Goal: Transaction & Acquisition: Purchase product/service

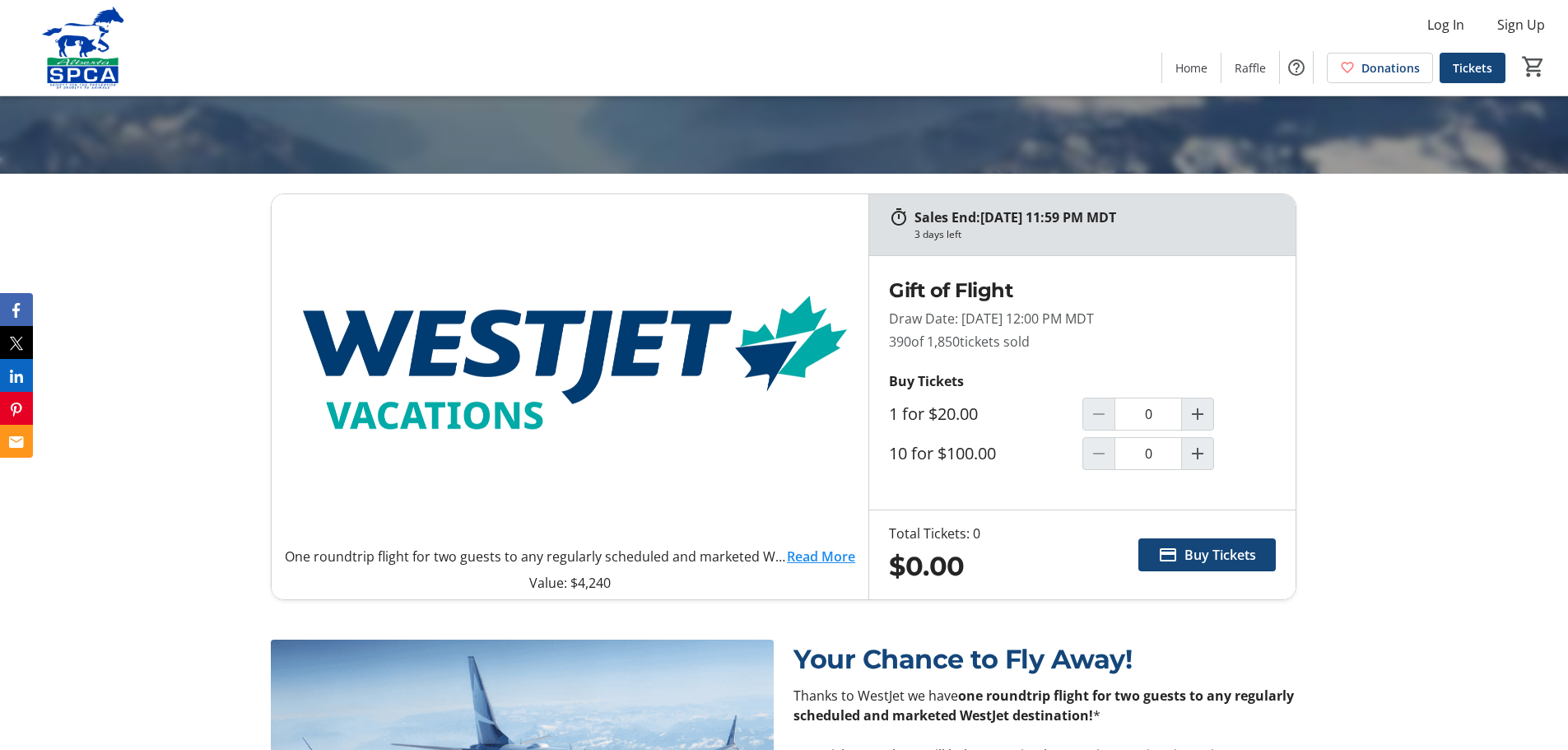
scroll to position [741, 0]
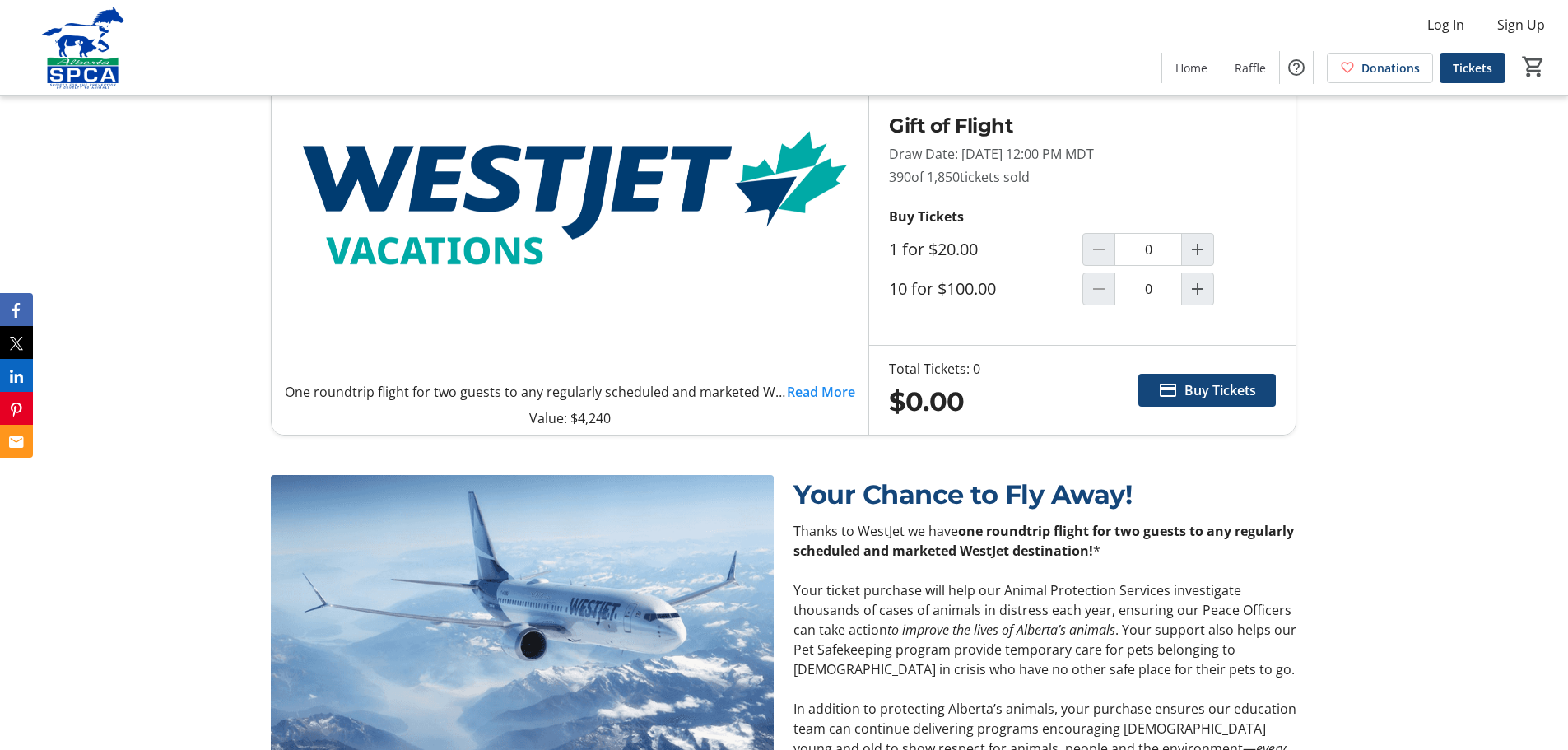
click at [827, 391] on link "Read More" at bounding box center [821, 391] width 68 height 19
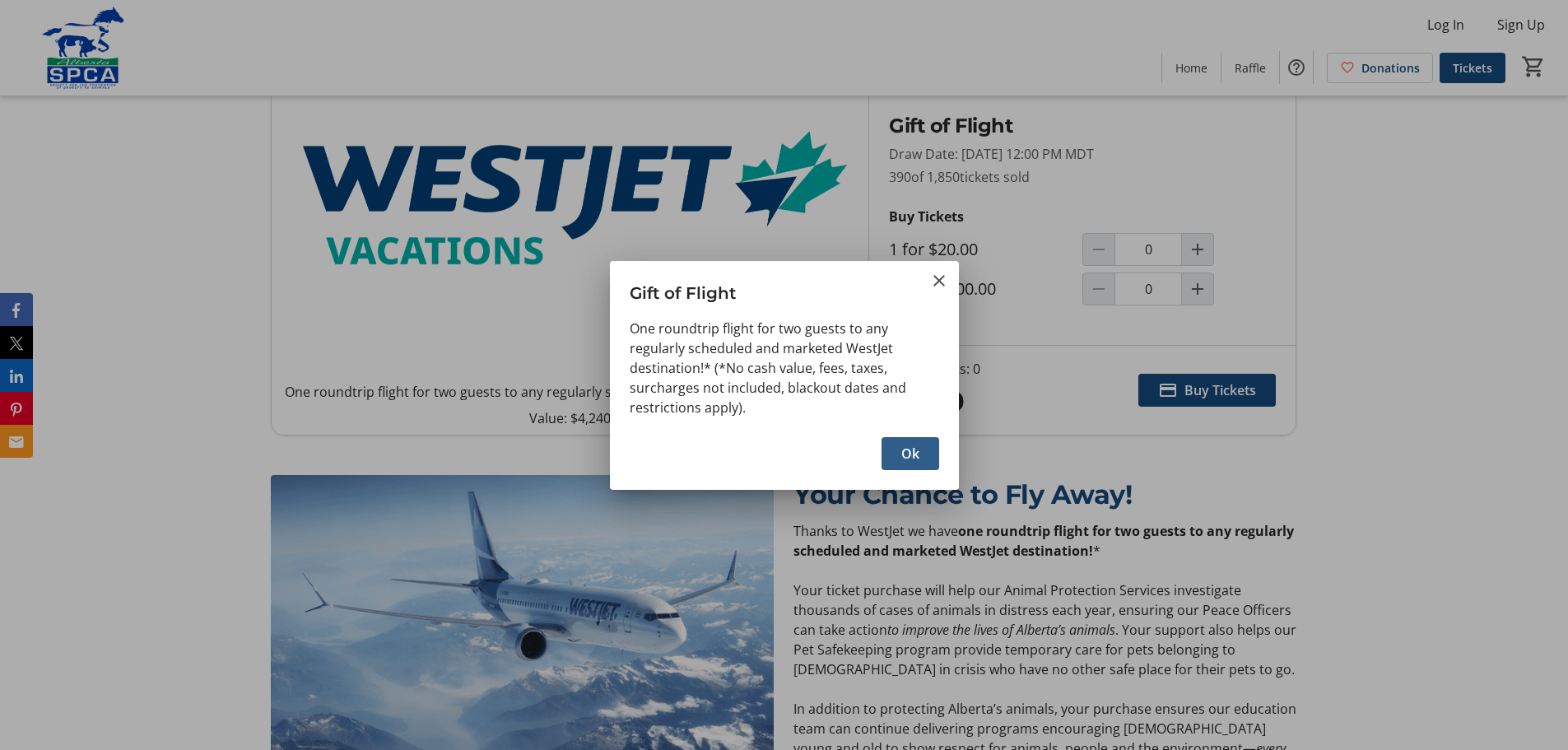
click at [916, 448] on span "Ok" at bounding box center [911, 453] width 19 height 19
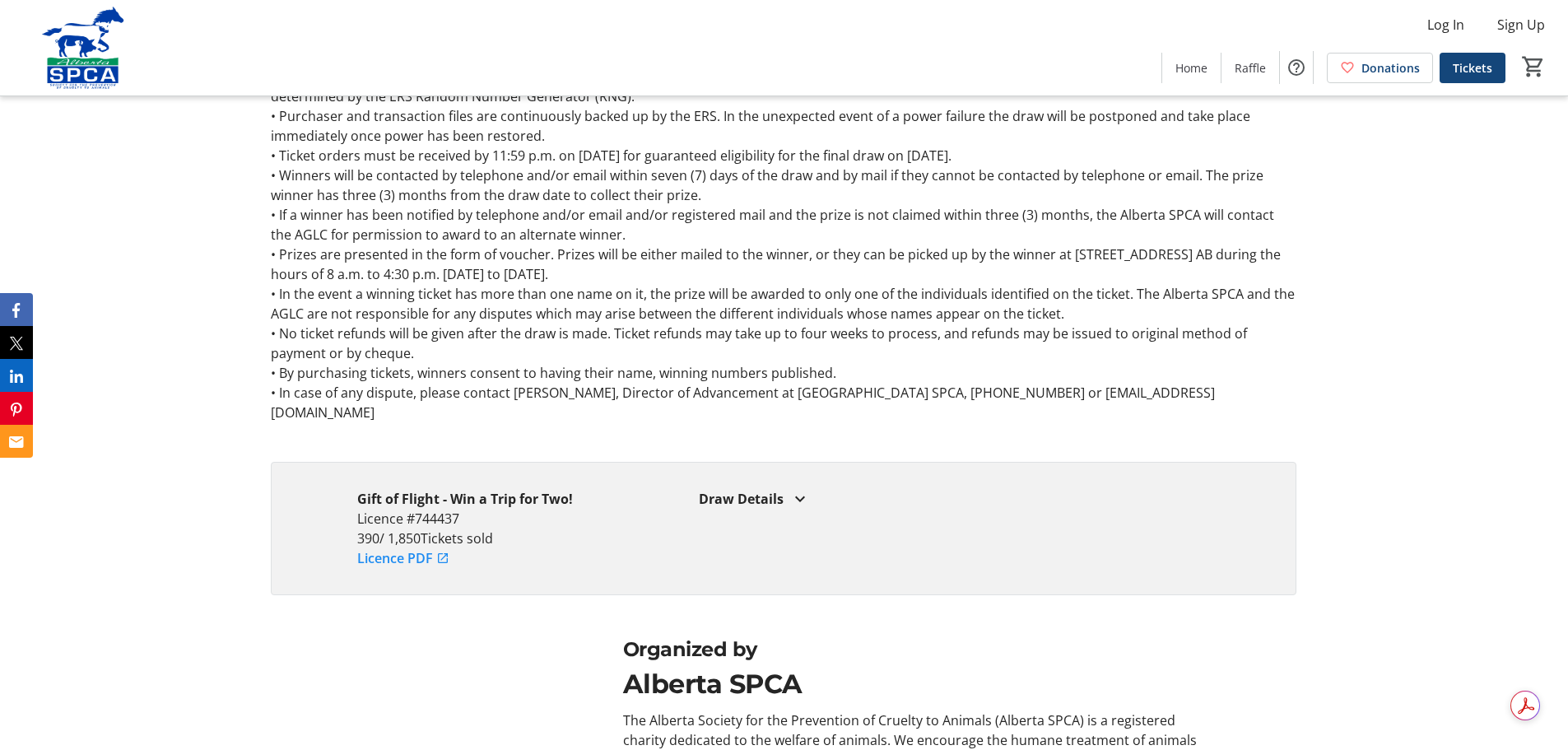
scroll to position [2386, 0]
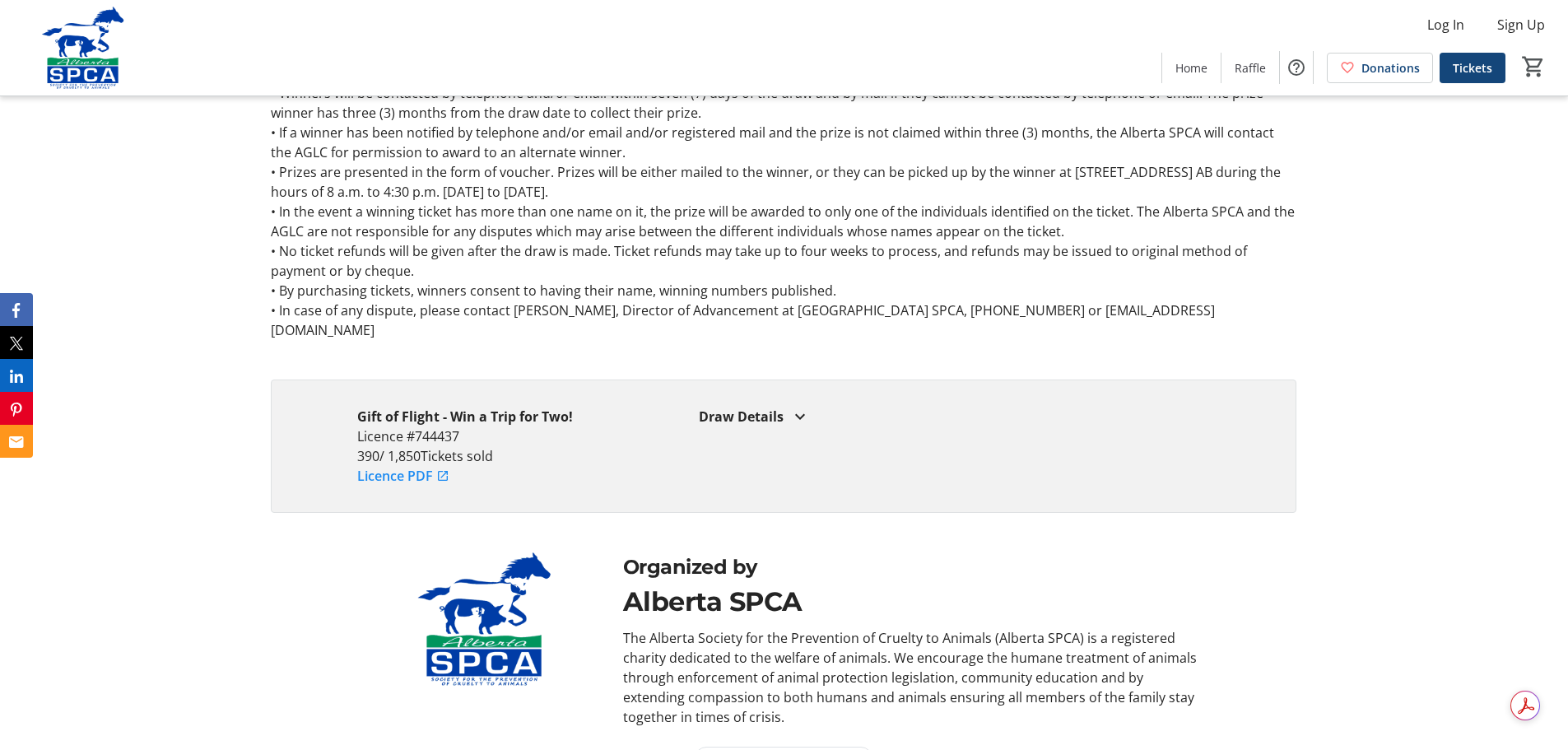
click at [800, 407] on mat-icon at bounding box center [800, 416] width 19 height 19
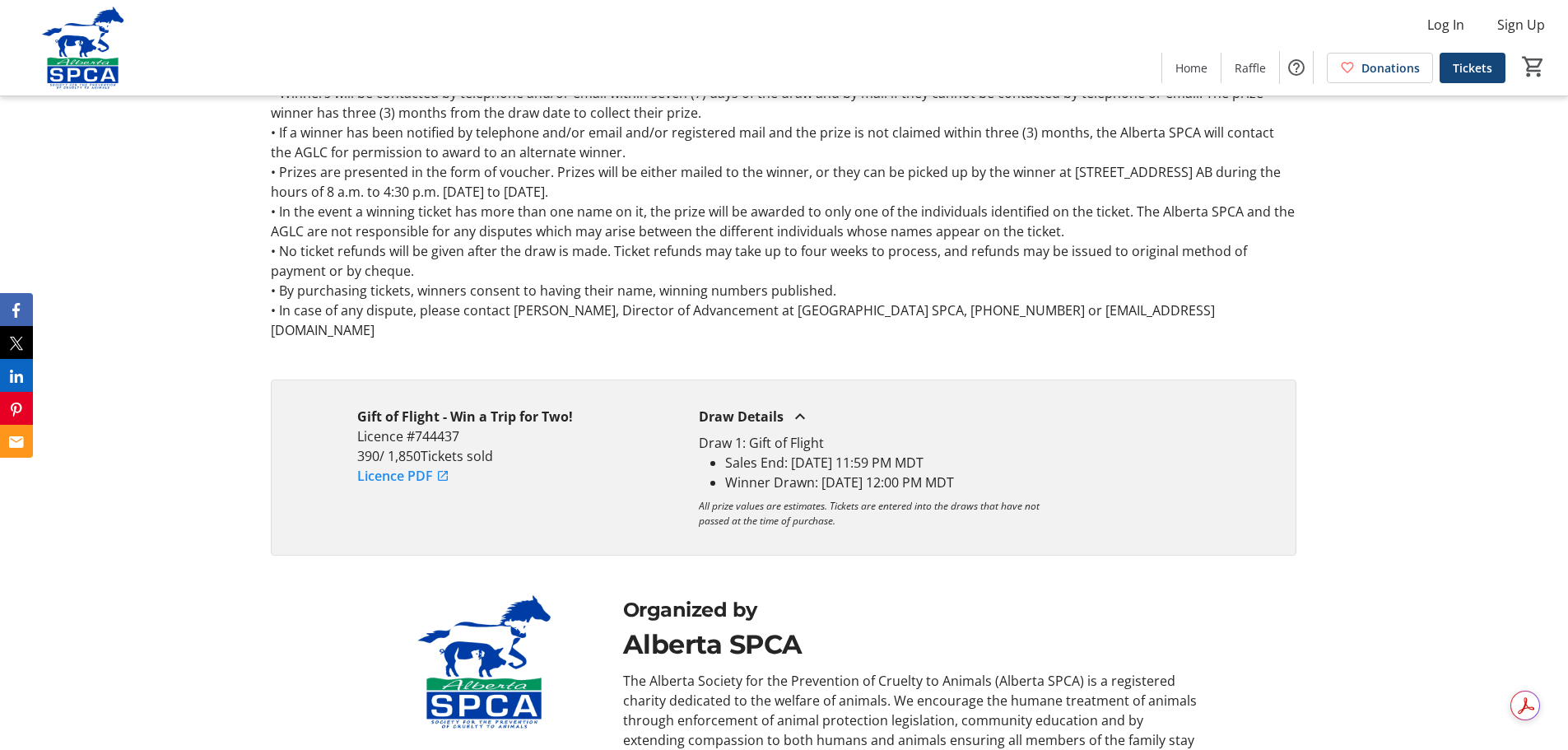
click at [800, 407] on mat-icon at bounding box center [800, 416] width 19 height 19
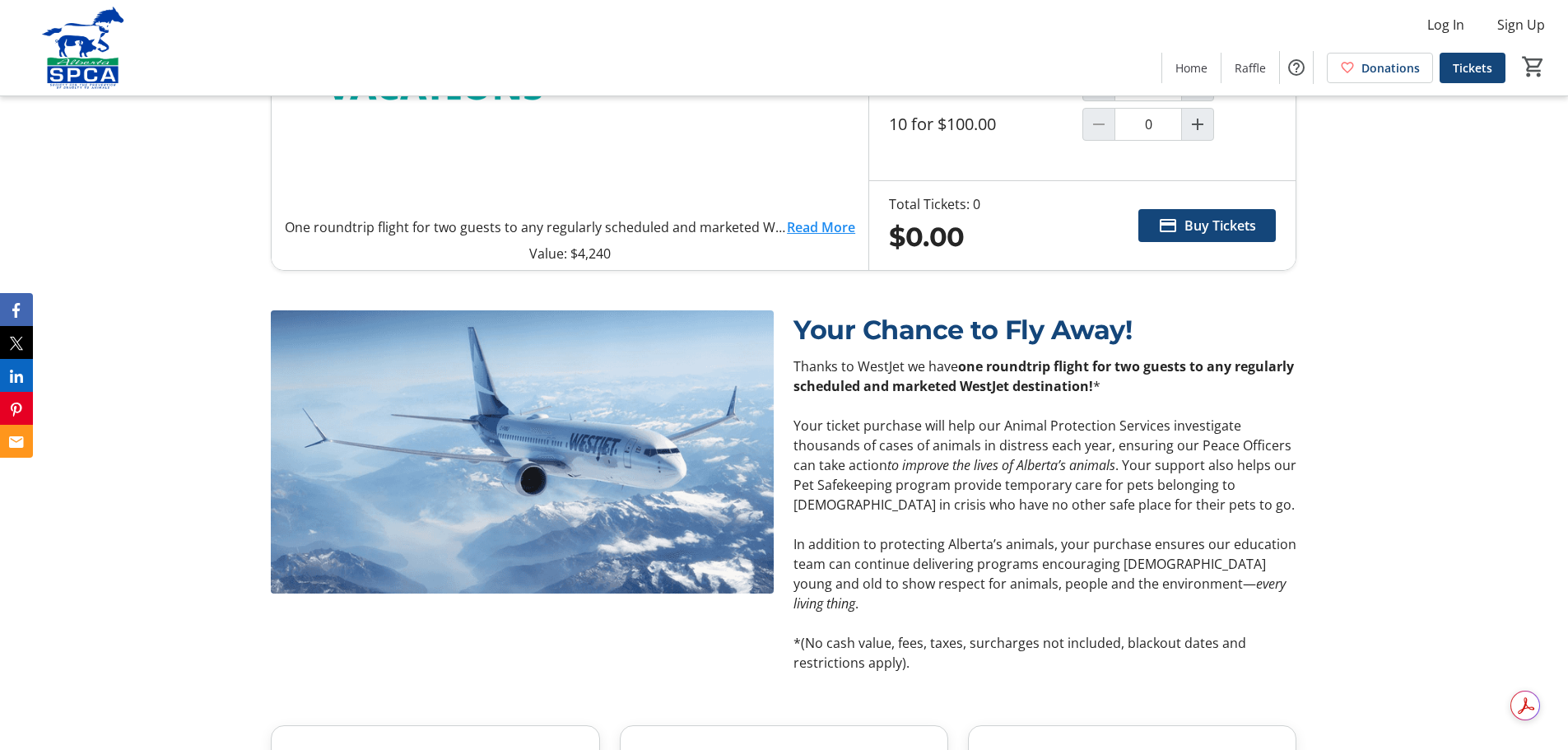
scroll to position [658, 0]
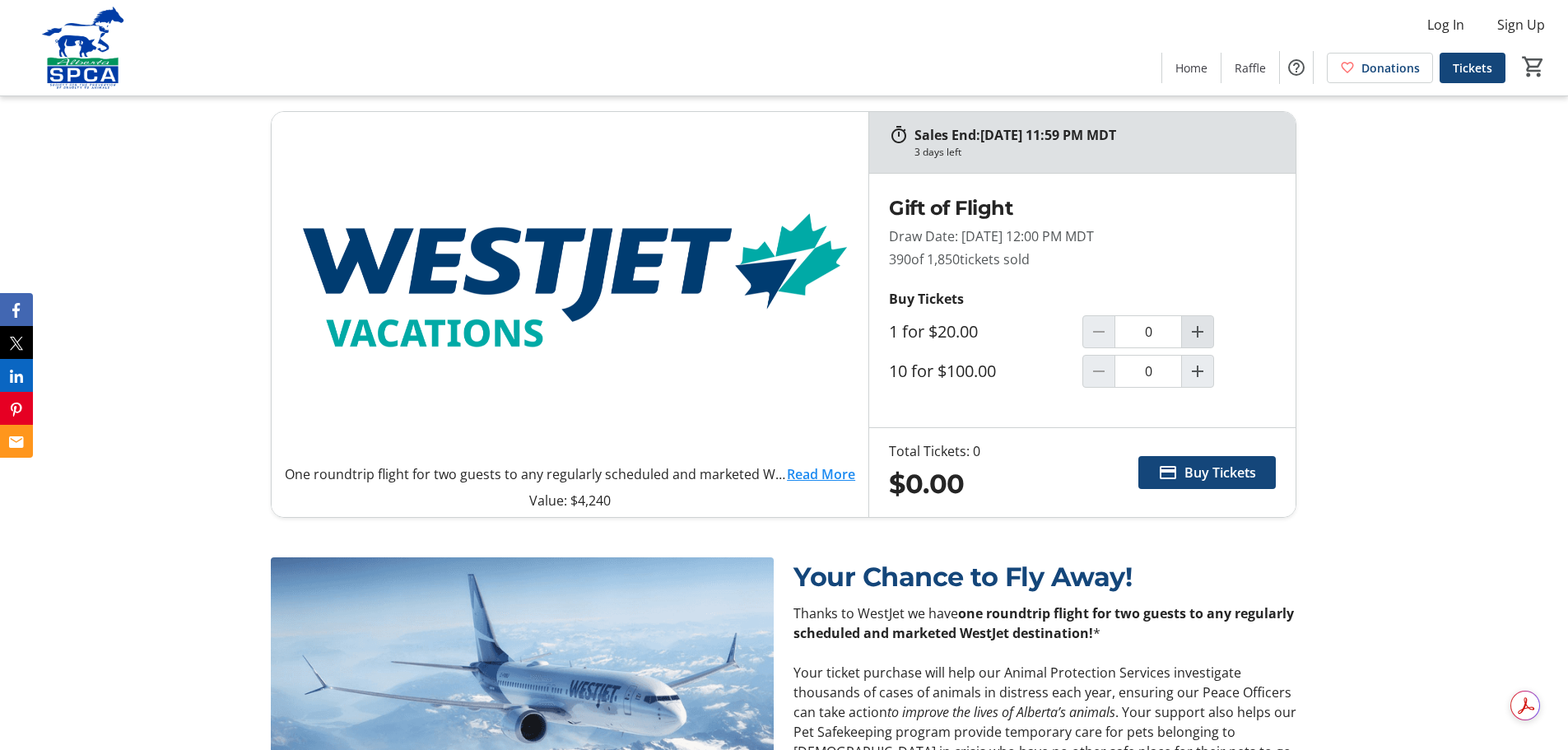
click at [1195, 331] on mat-icon "Increment by one" at bounding box center [1197, 331] width 19 height 19
type input "1"
click at [1206, 470] on span "Buy Tickets" at bounding box center [1220, 471] width 72 height 19
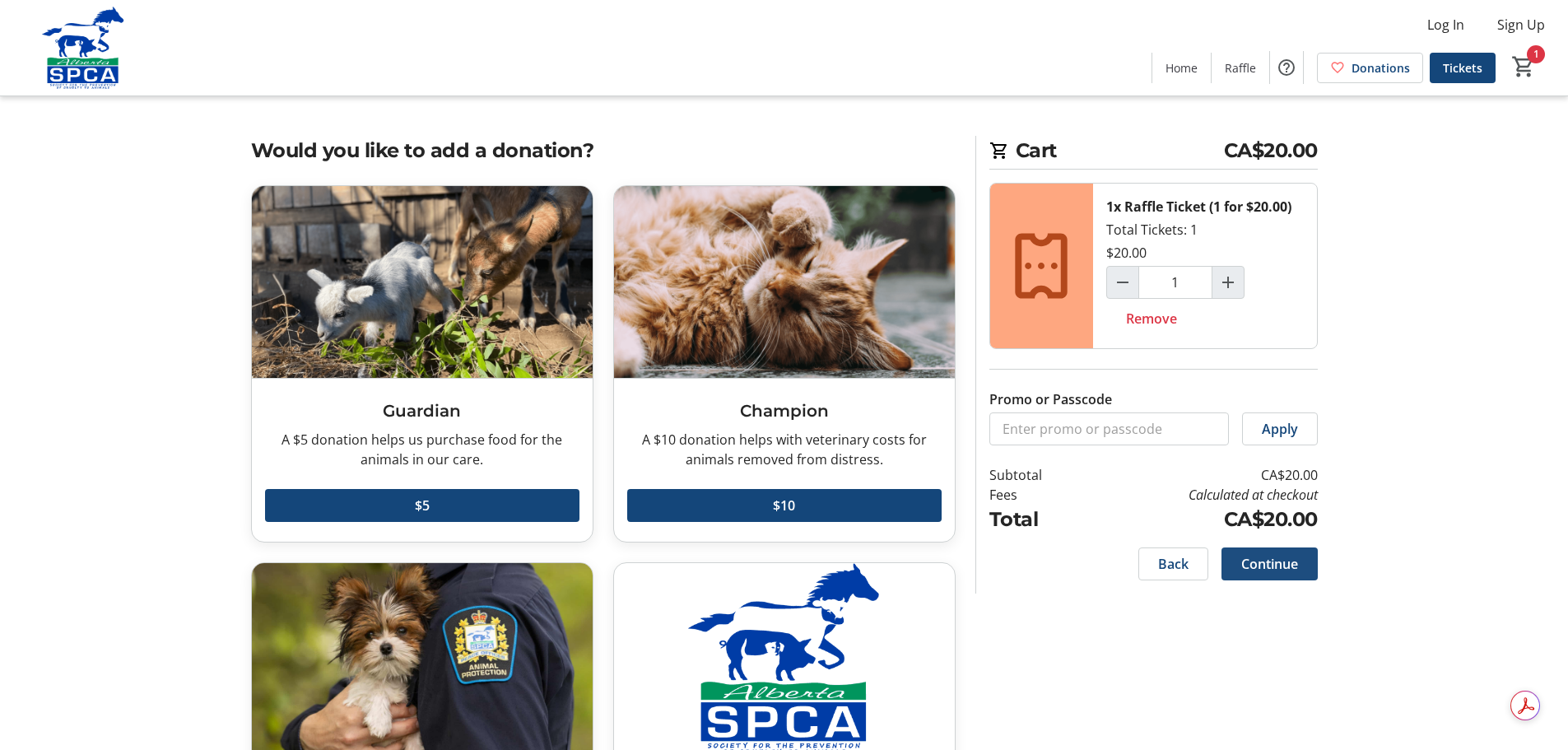
click at [1273, 570] on span "Continue" at bounding box center [1268, 563] width 56 height 19
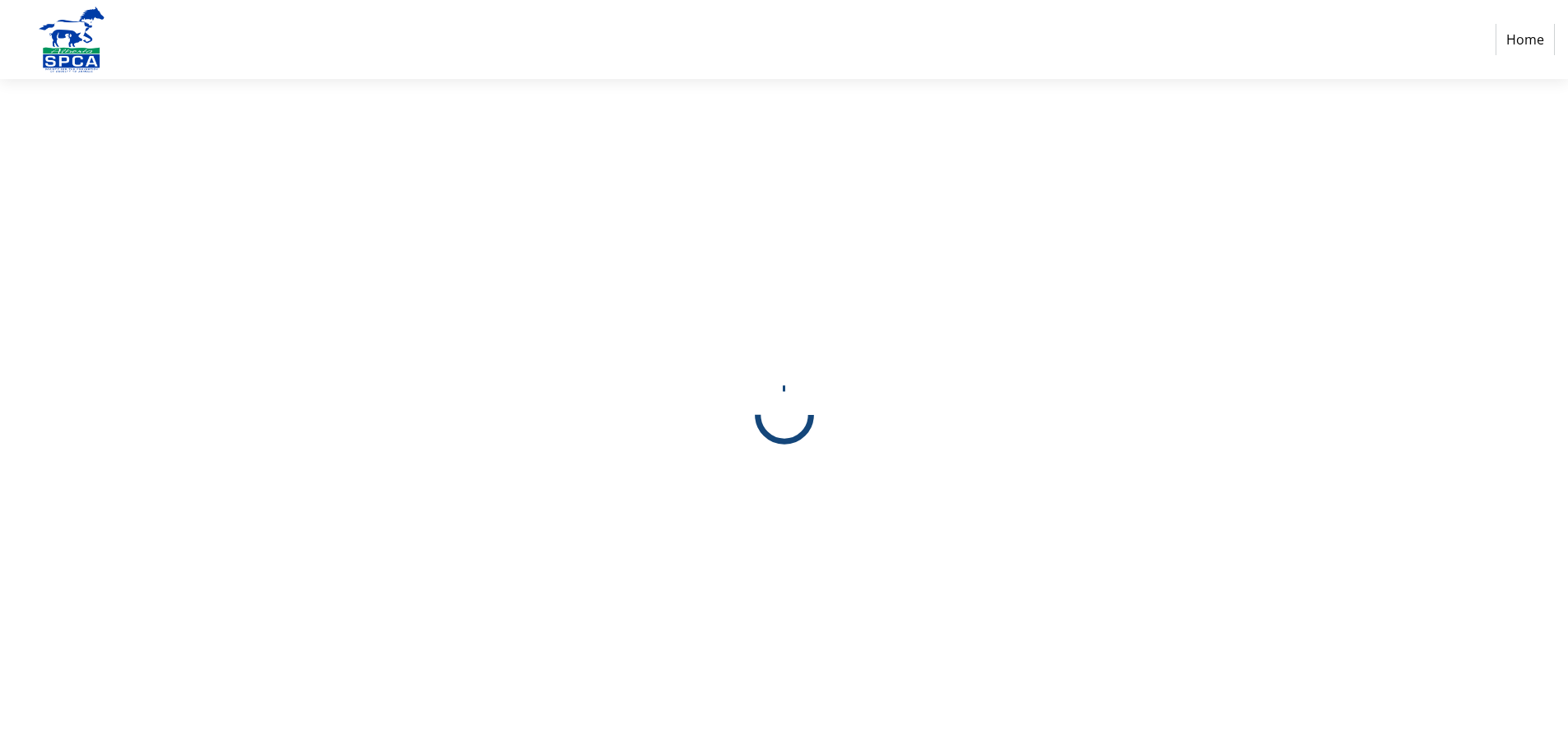
select select "CA"
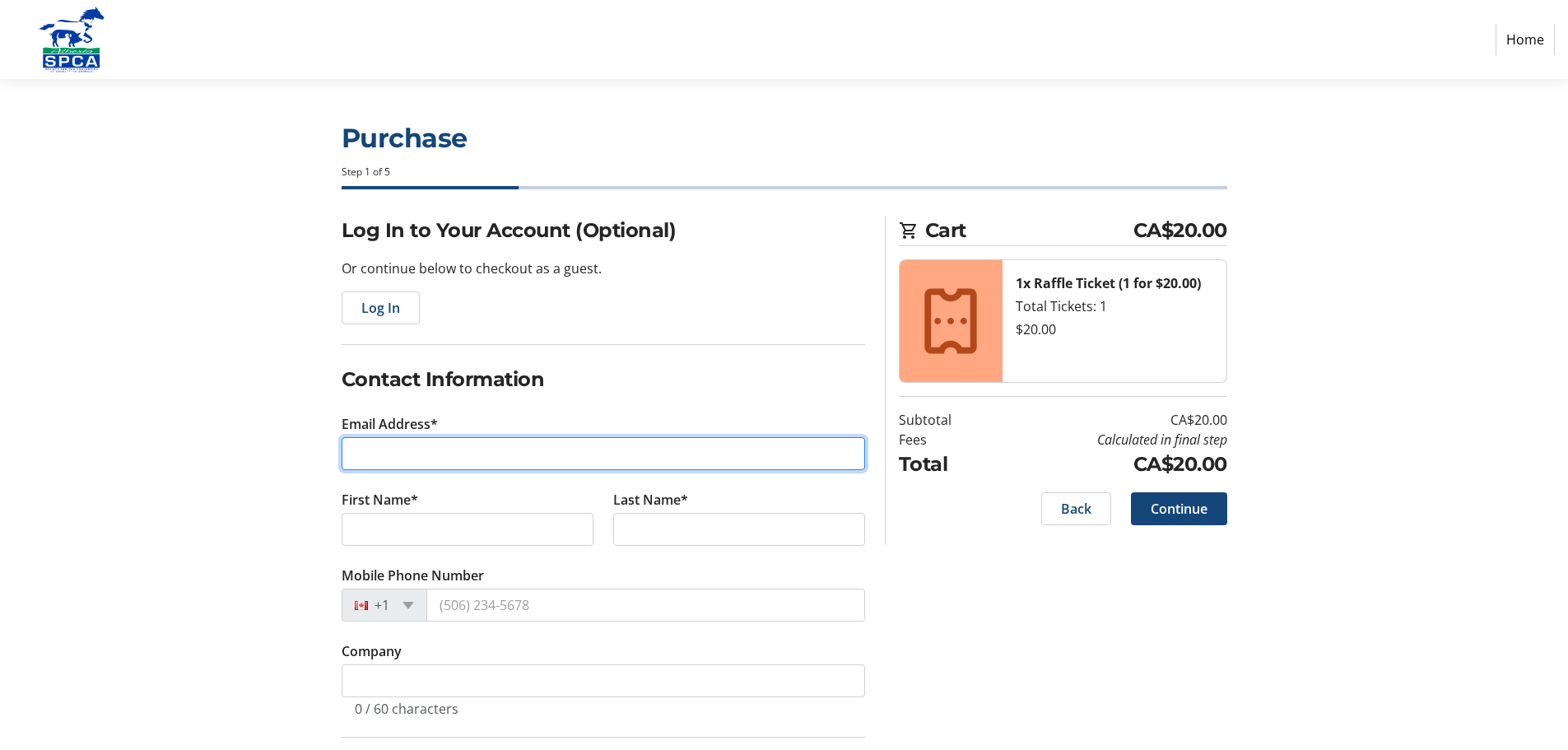
click at [424, 457] on input "Email Address*" at bounding box center [603, 453] width 524 height 33
type input "[EMAIL_ADDRESS][DOMAIN_NAME]"
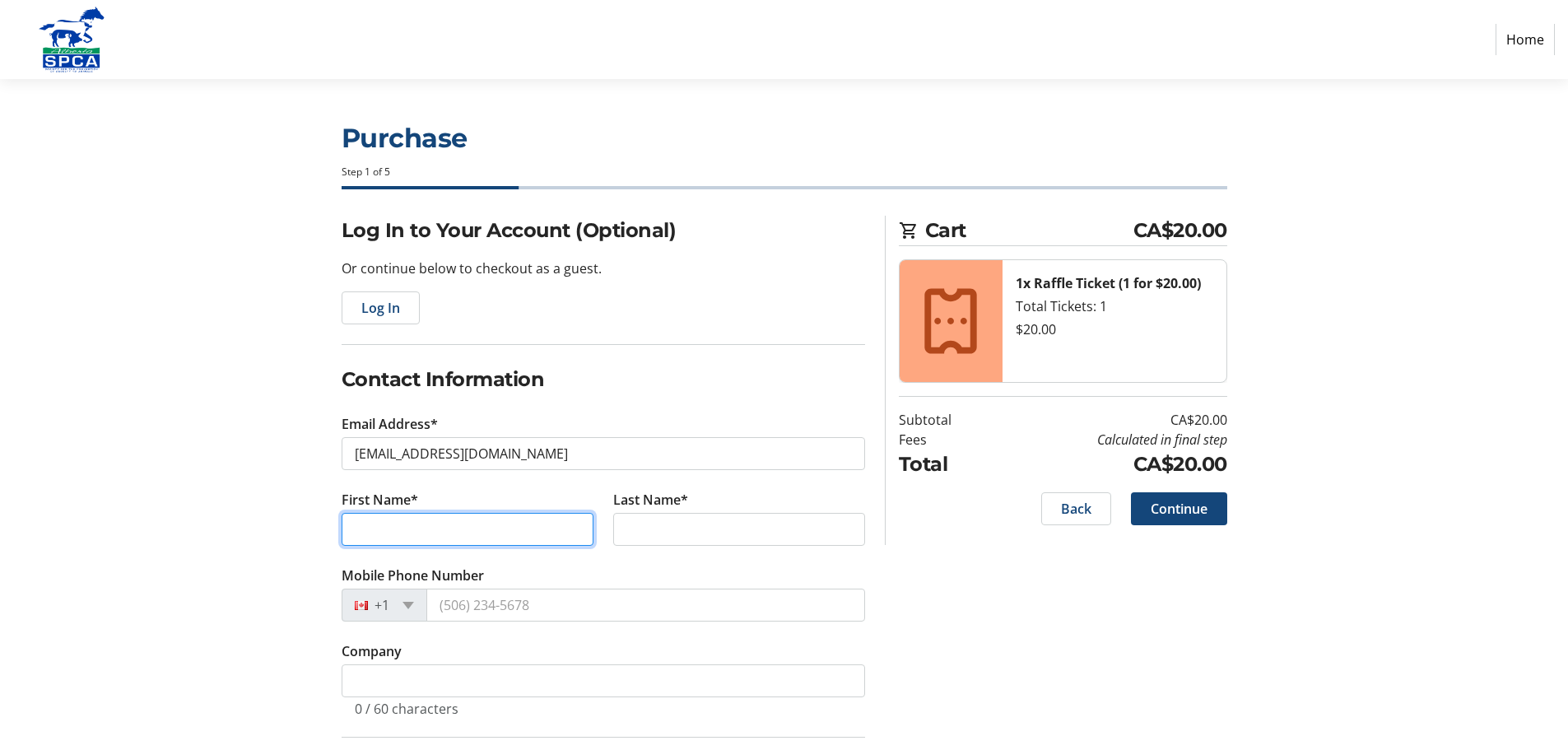
type input "[PERSON_NAME]"
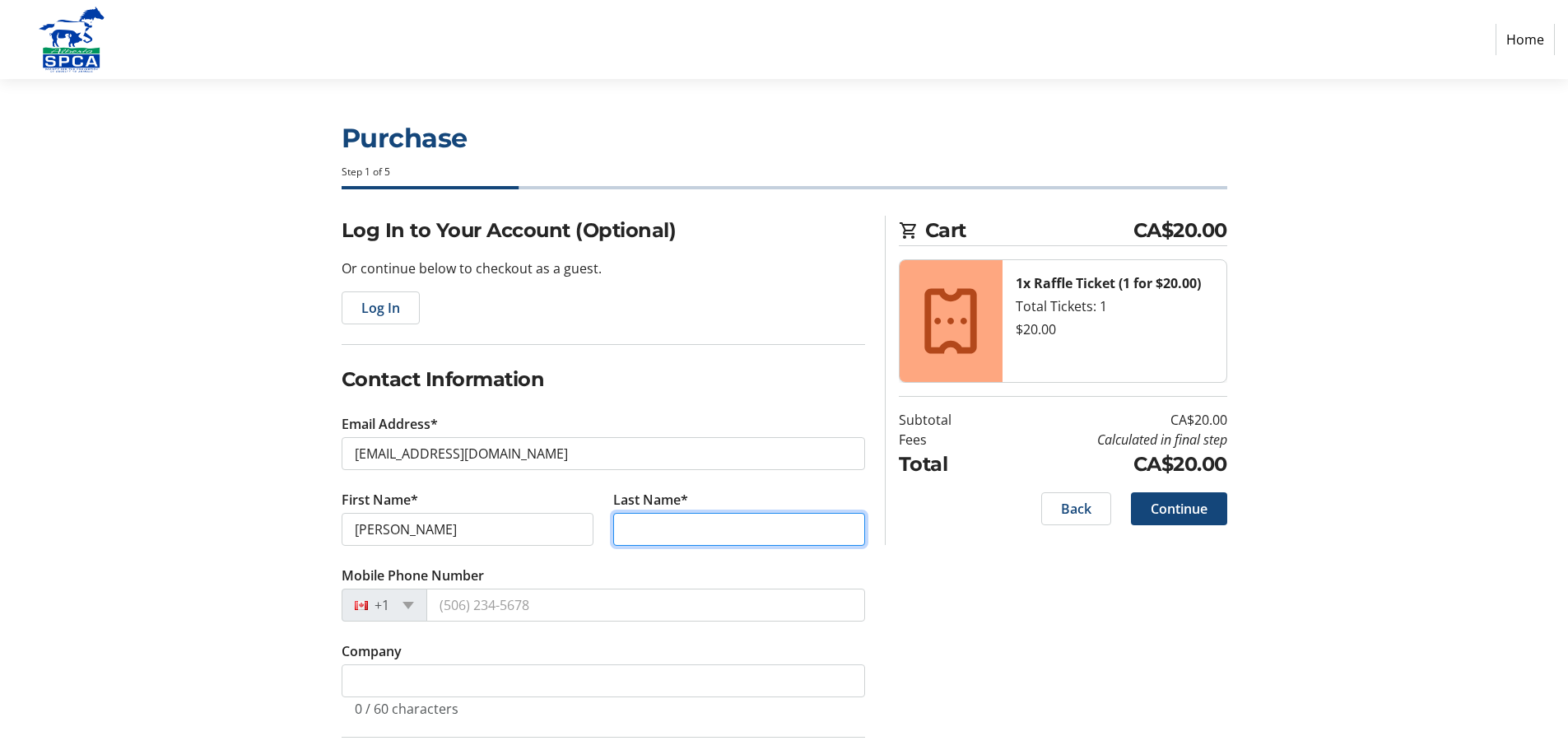
type input "[PERSON_NAME]"
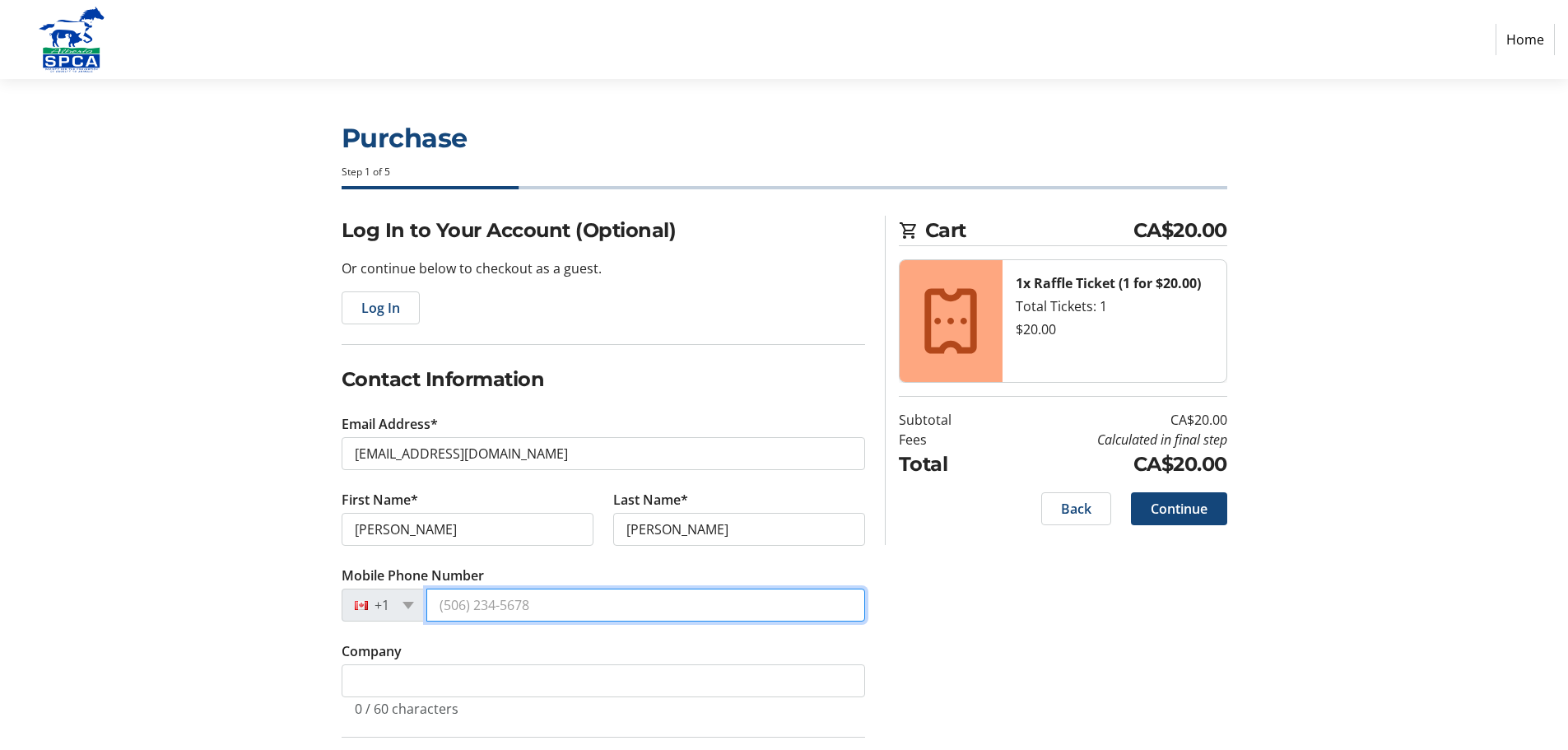
type input "[PHONE_NUMBER]"
type input "#15 [STREET_ADDRESS]"
type input "[GEOGRAPHIC_DATA]"
select select "AB"
type input "T4E 1A9"
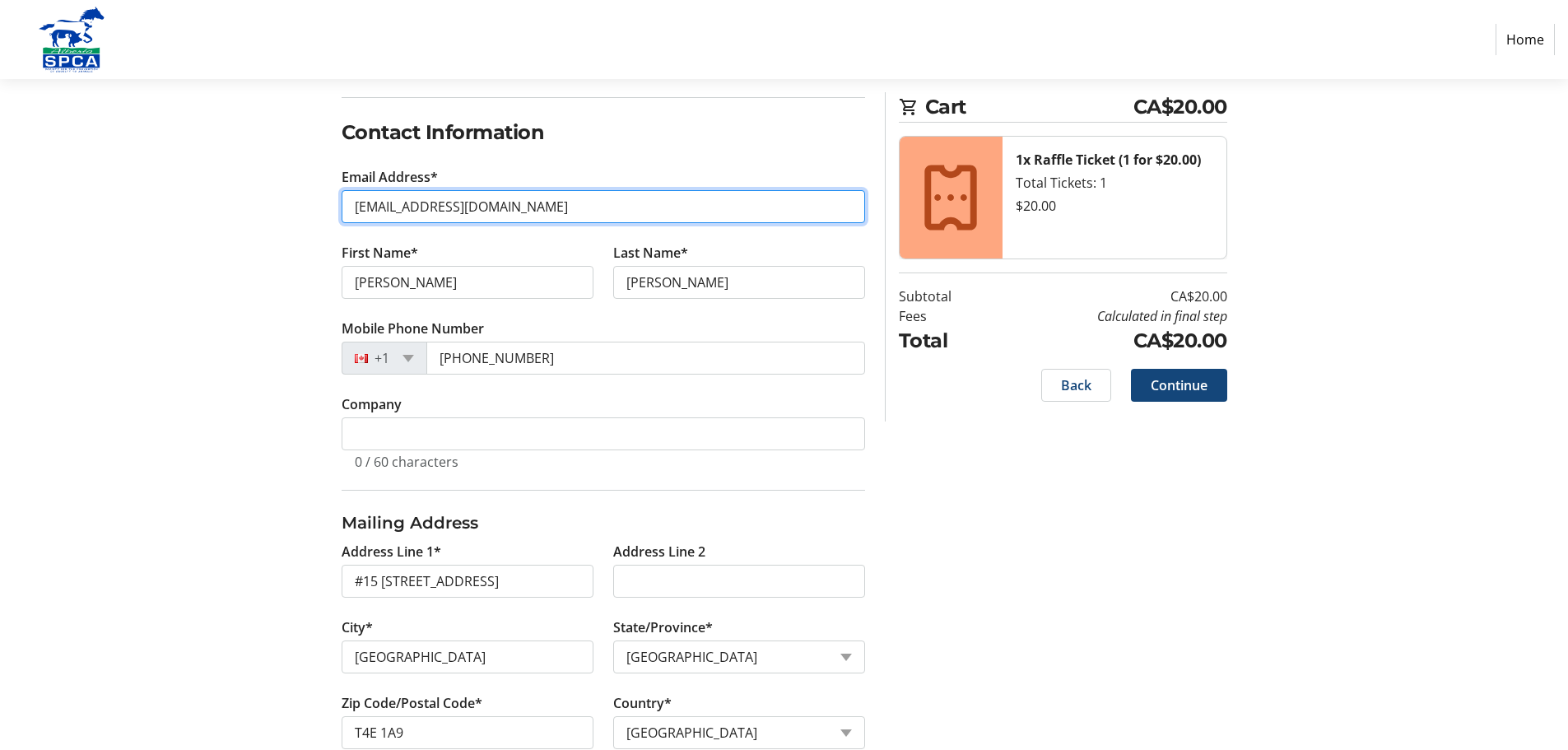
scroll to position [388, 0]
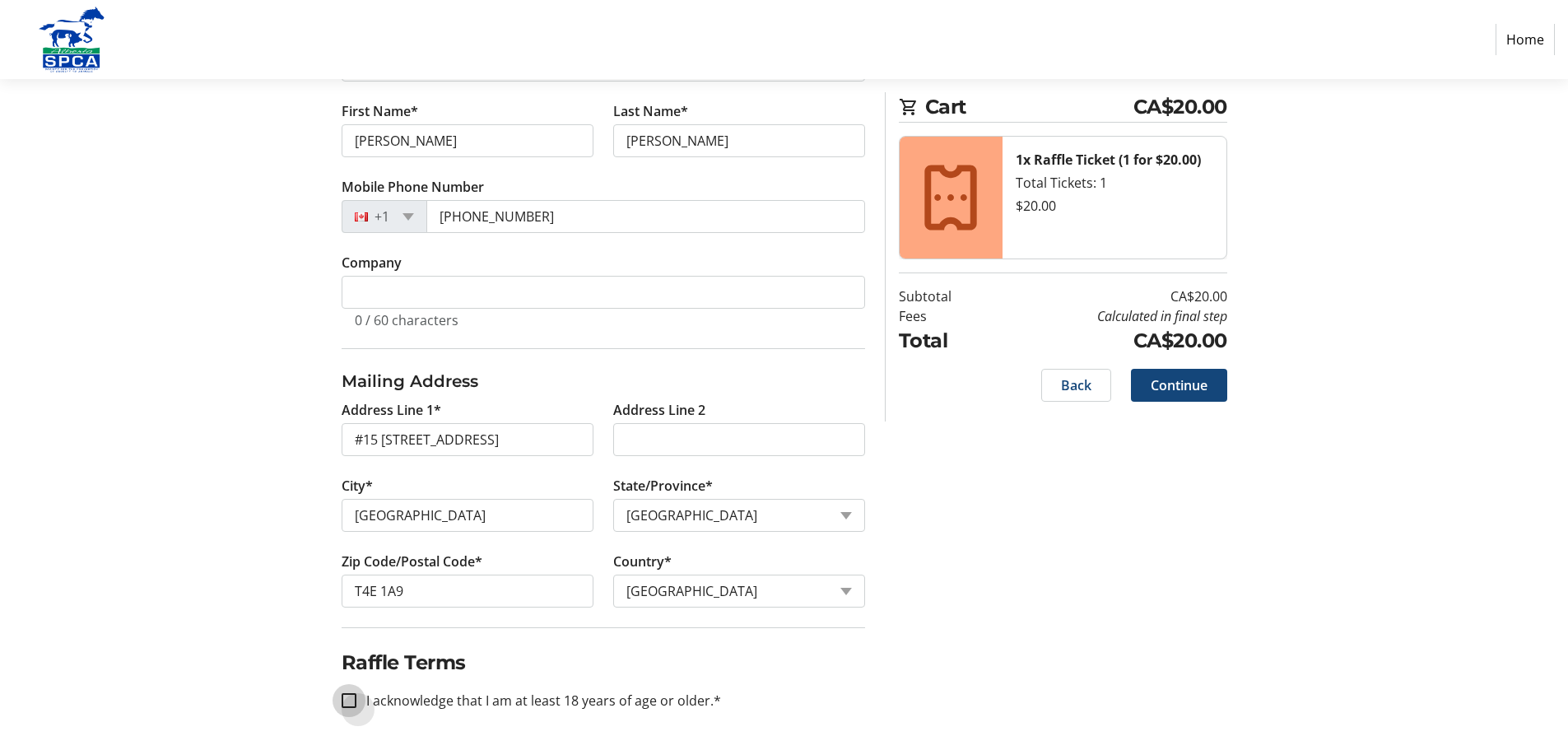
click at [348, 706] on input "I acknowledge that I am at least 18 years of age or older.*" at bounding box center [349, 700] width 15 height 15
checkbox input "true"
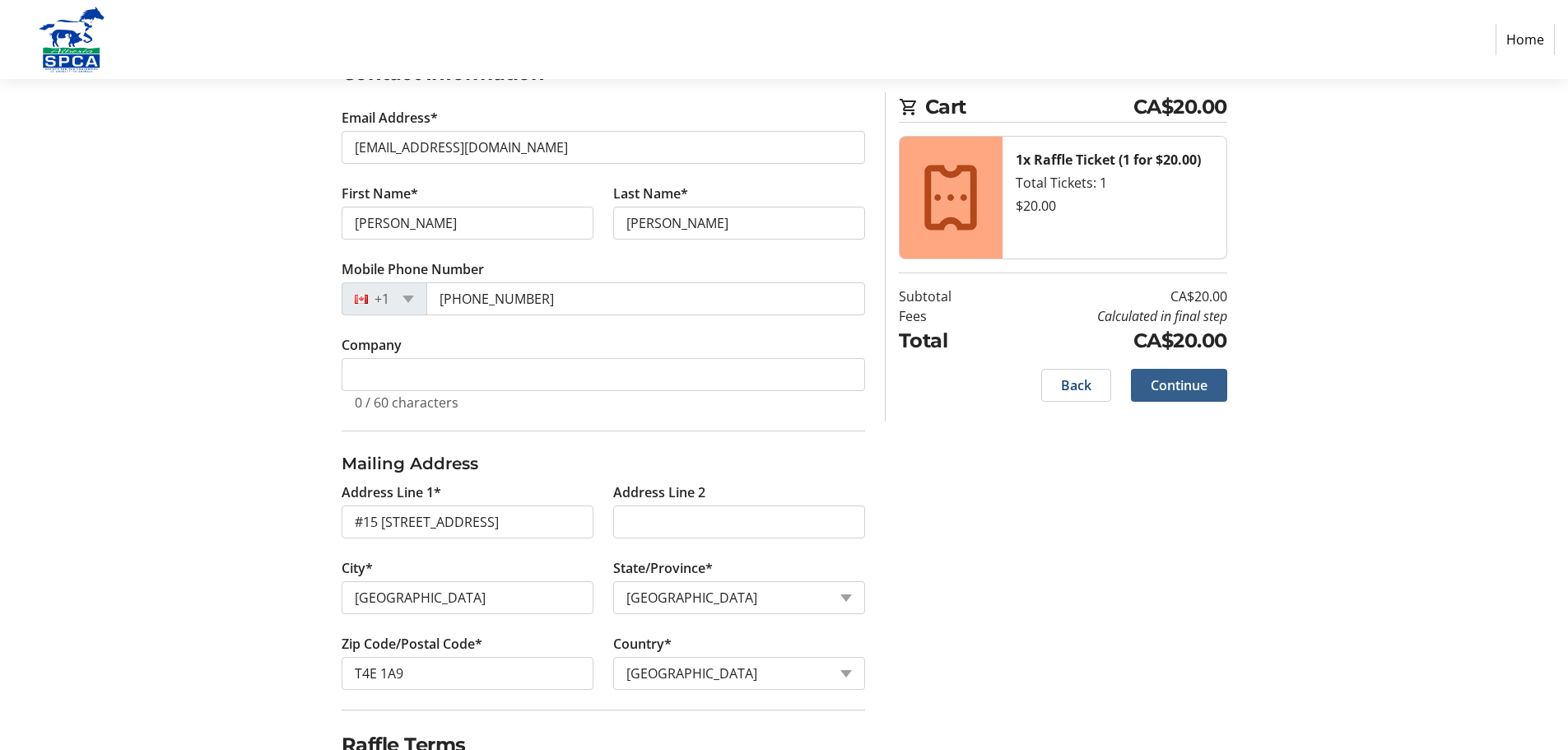
click at [1184, 382] on span "Continue" at bounding box center [1178, 385] width 56 height 19
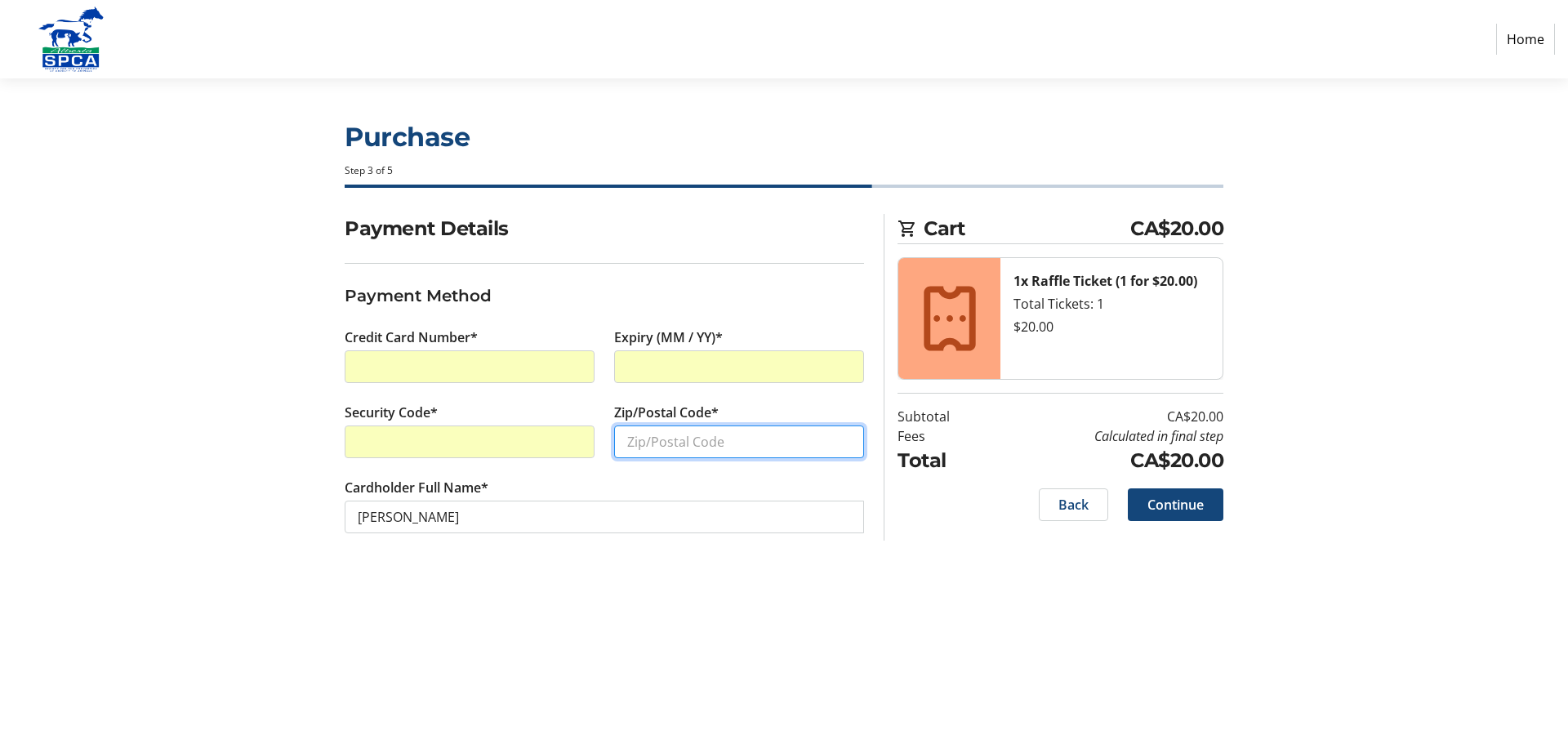
click at [647, 438] on input "Zip/Postal Code*" at bounding box center [738, 441] width 250 height 33
drag, startPoint x: 647, startPoint y: 438, endPoint x: 677, endPoint y: 438, distance: 30.0
click at [677, 438] on input "T4E" at bounding box center [738, 441] width 250 height 33
type input "T4E 1A9"
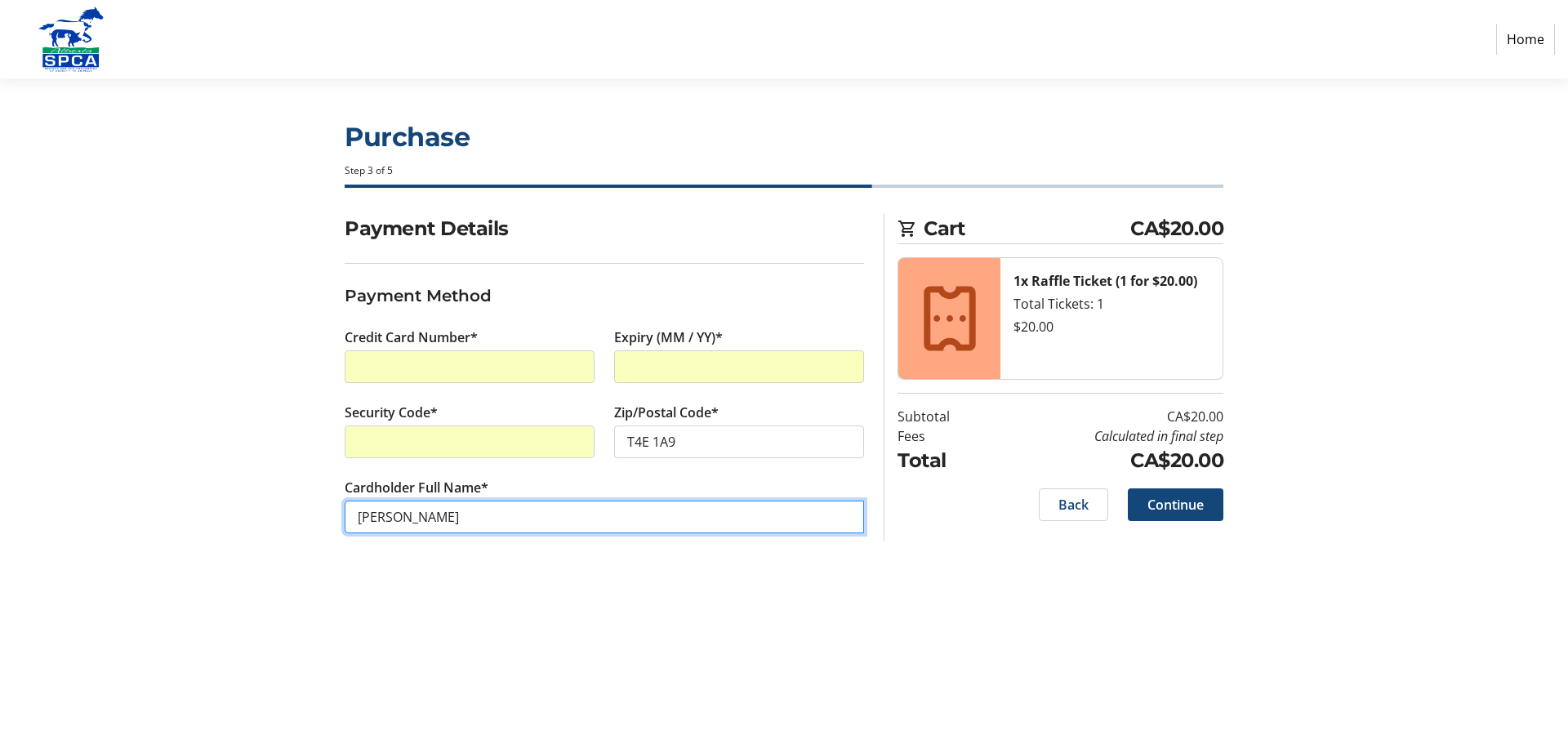
click at [392, 520] on input "[PERSON_NAME]" at bounding box center [605, 516] width 520 height 33
type input "[PERSON_NAME]"
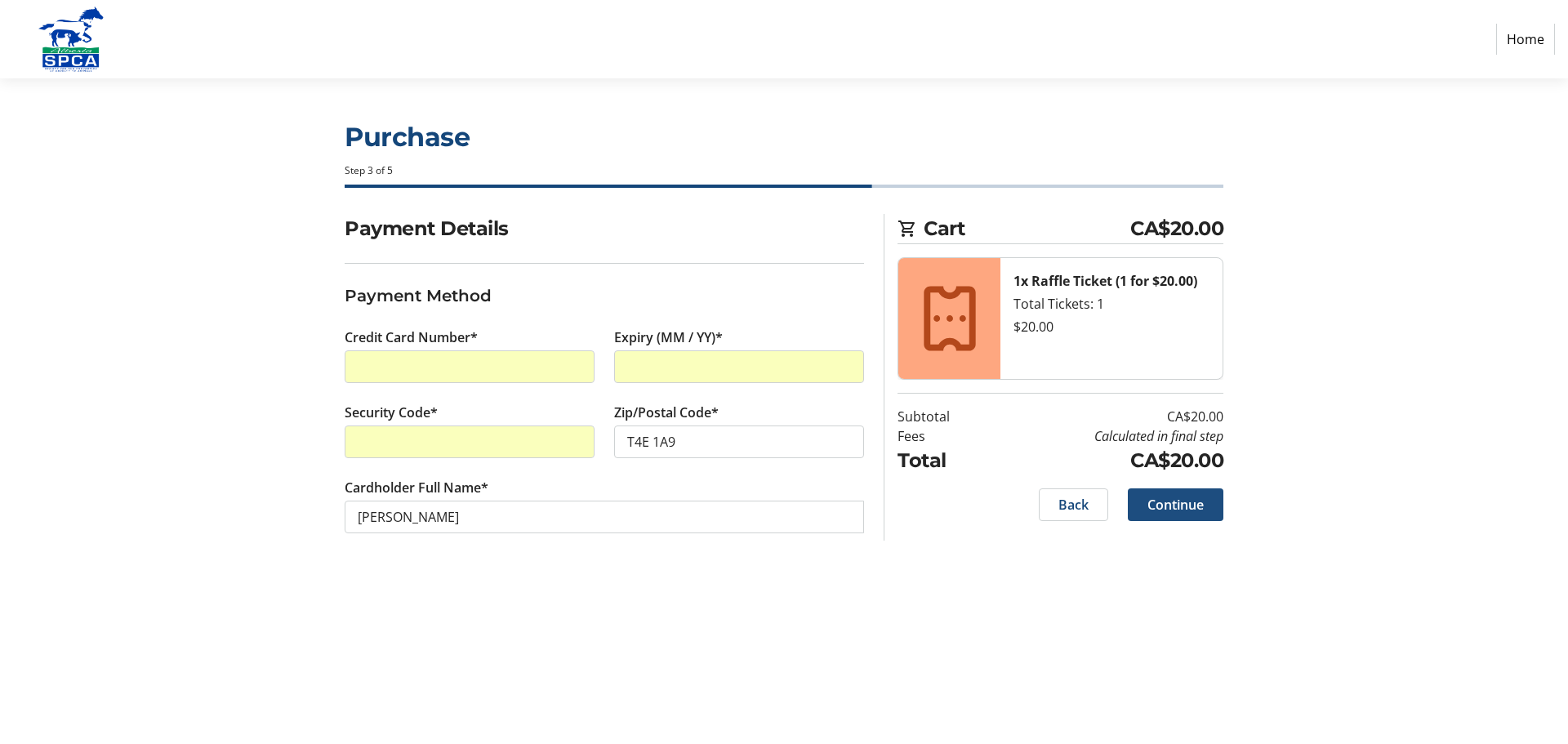
click at [1189, 509] on span "Continue" at bounding box center [1175, 504] width 56 height 19
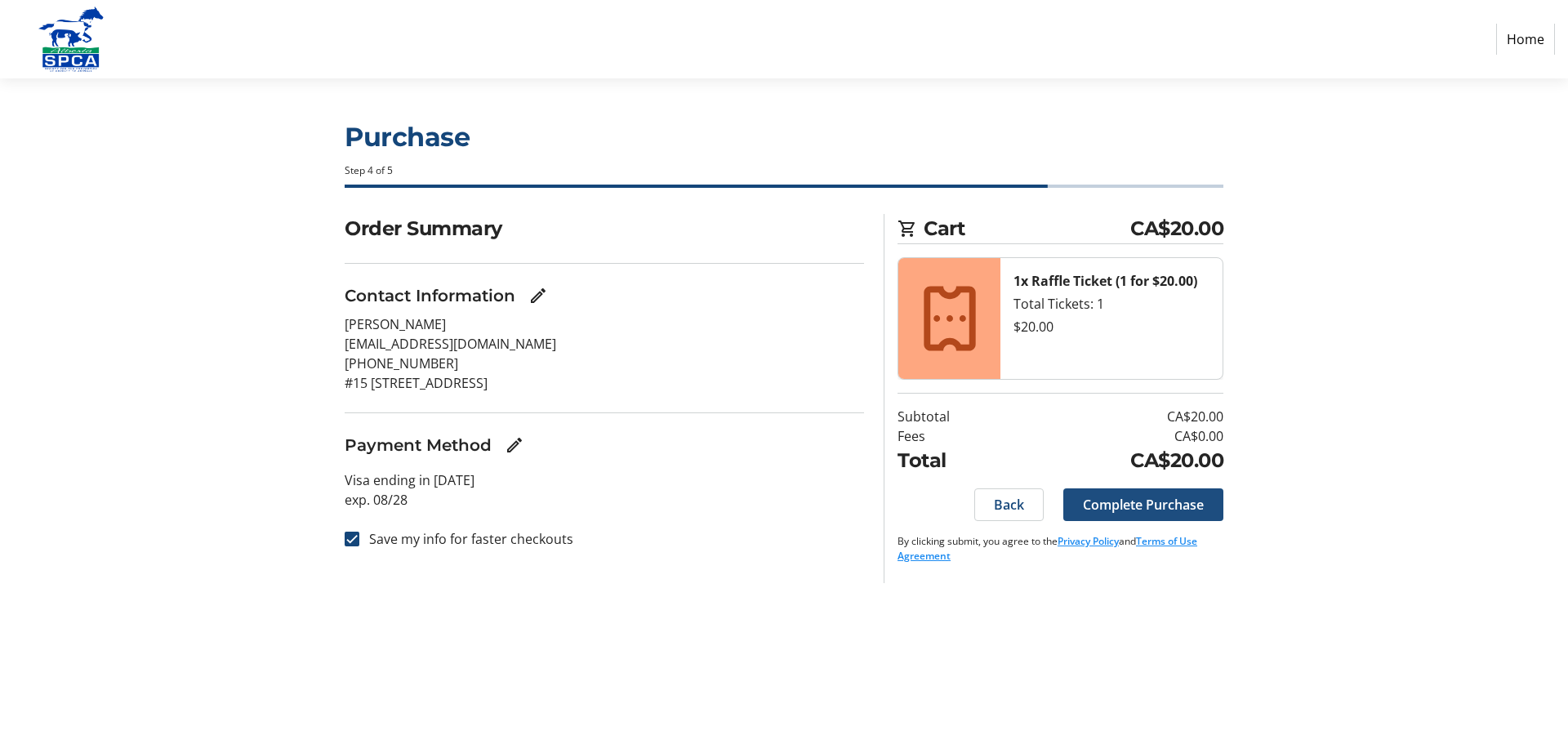
click at [1158, 501] on span "Complete Purchase" at bounding box center [1143, 504] width 121 height 19
